Goal: Find specific page/section: Find specific page/section

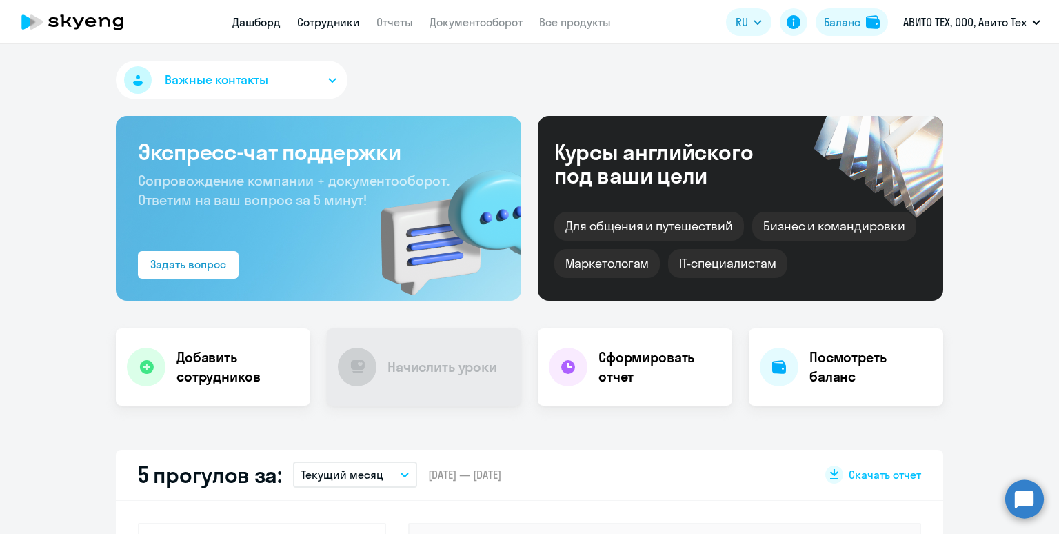
click at [325, 23] on link "Сотрудники" at bounding box center [328, 22] width 63 height 14
select select "30"
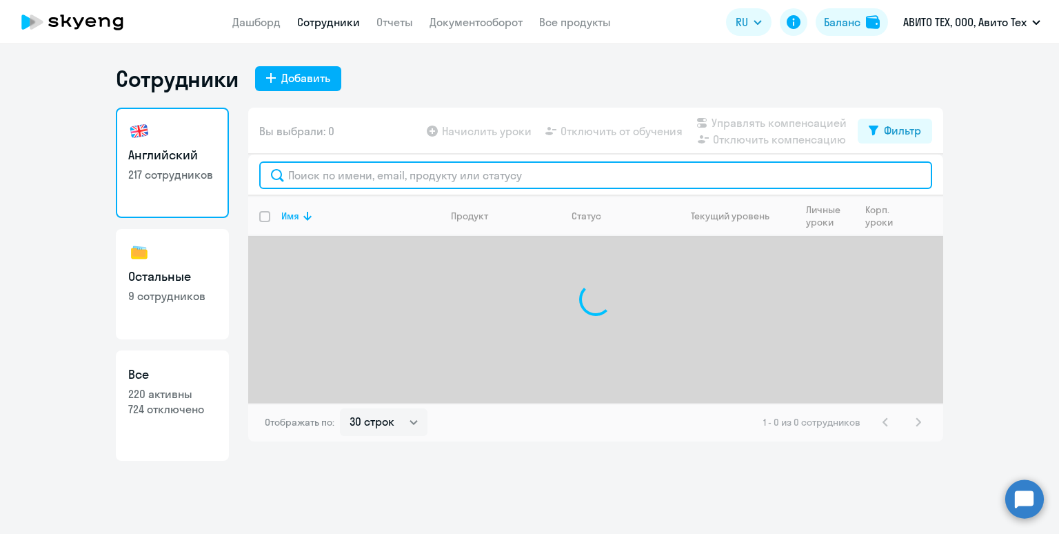
click at [362, 175] on input "text" at bounding box center [595, 175] width 673 height 28
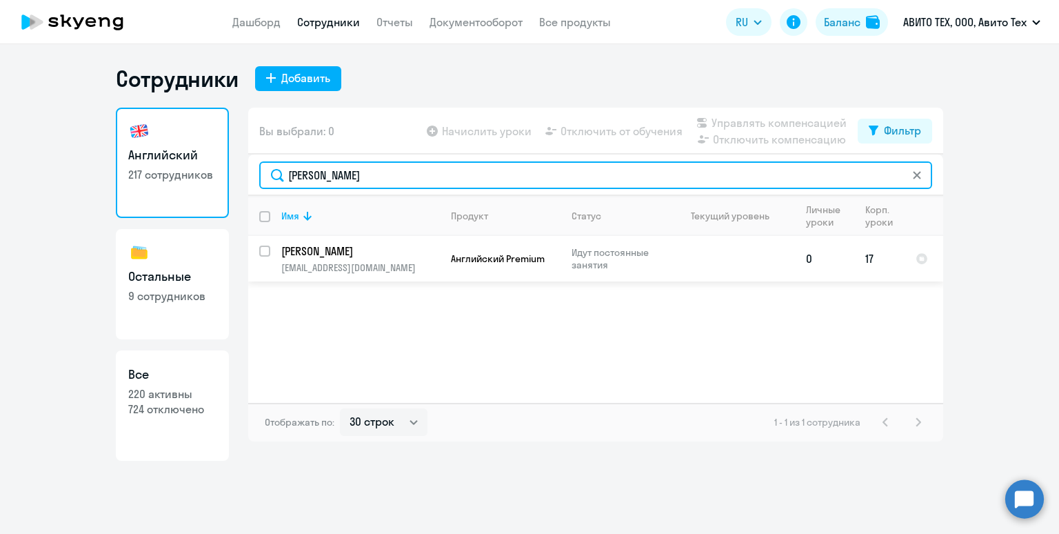
type input "[PERSON_NAME]"
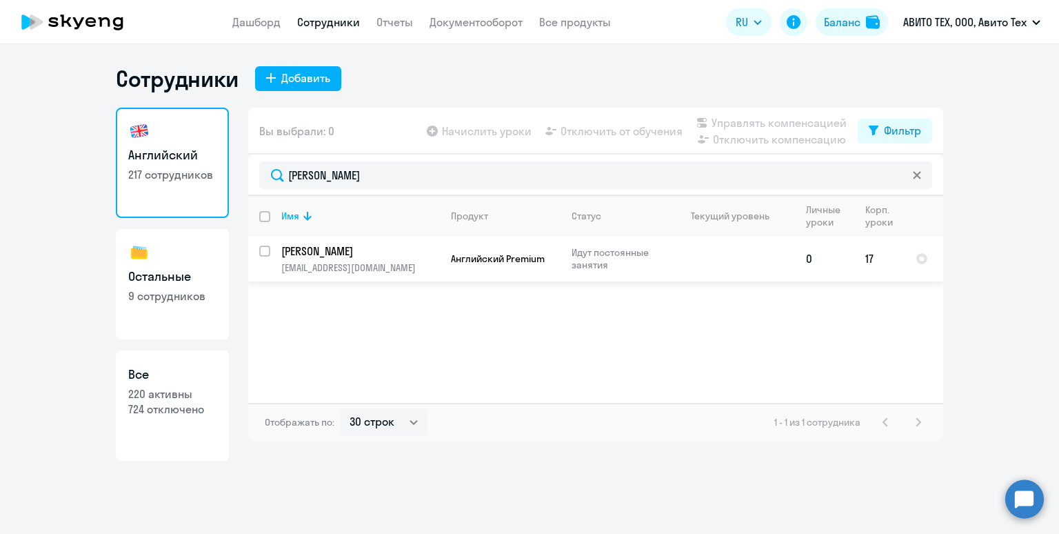
click at [363, 263] on p "[EMAIL_ADDRESS][DOMAIN_NAME]" at bounding box center [360, 267] width 158 height 12
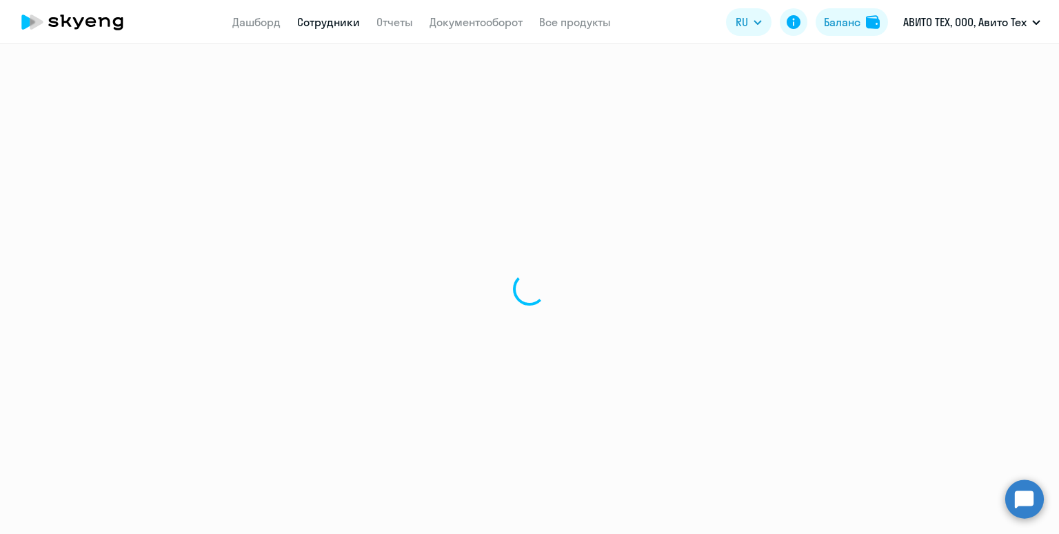
select select "english"
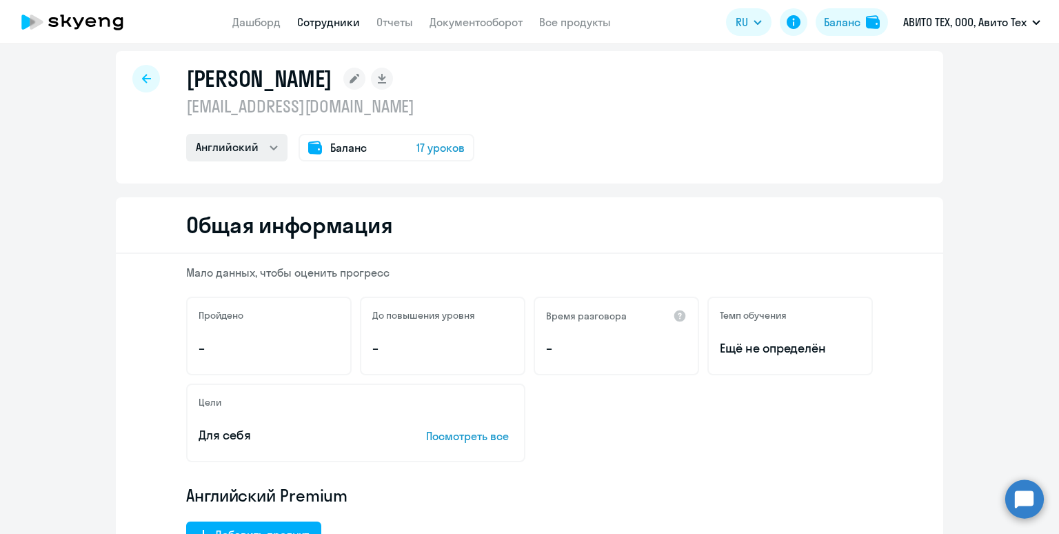
scroll to position [17, 0]
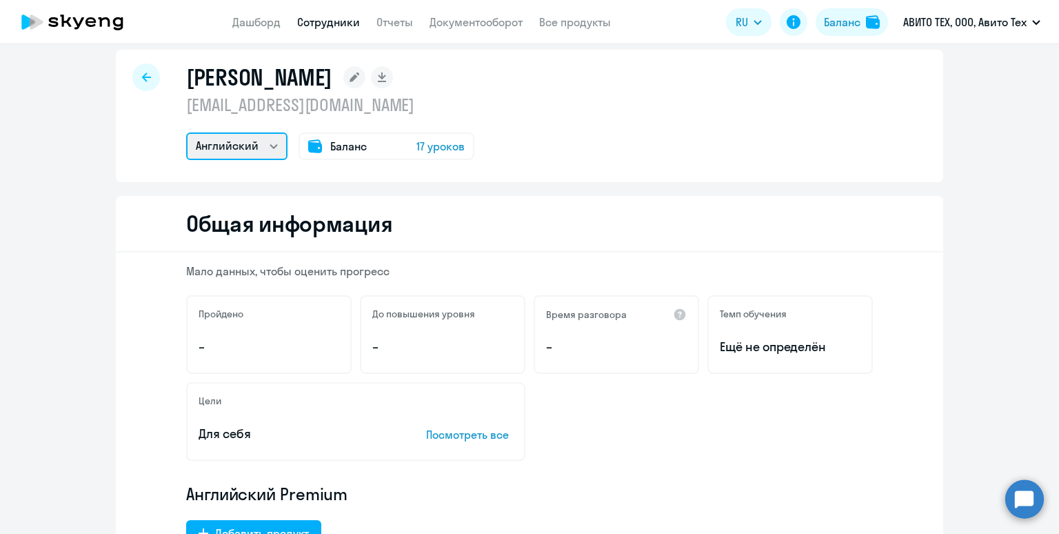
click at [246, 144] on select "Английский" at bounding box center [236, 146] width 101 height 28
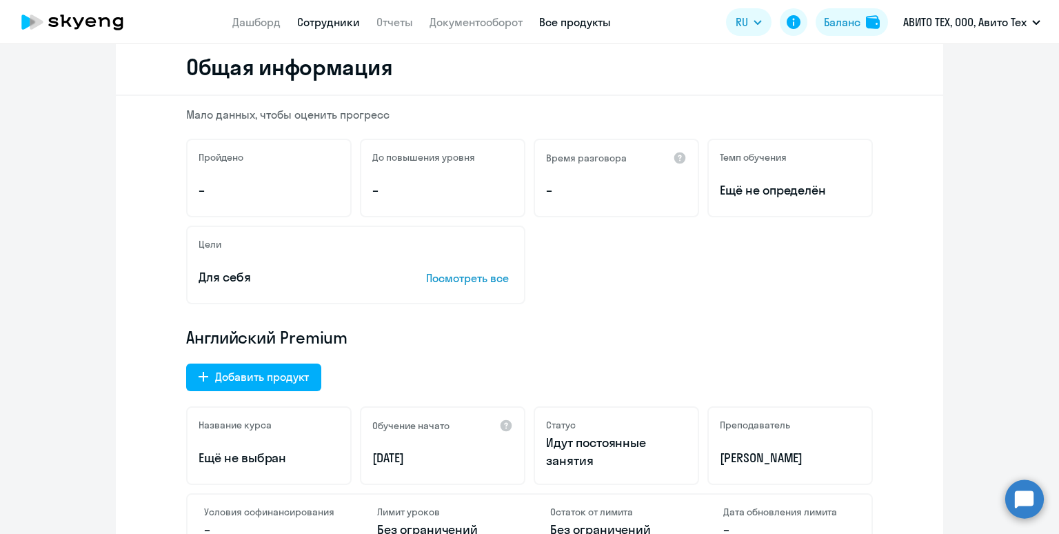
scroll to position [157, 0]
